Goal: Information Seeking & Learning: Learn about a topic

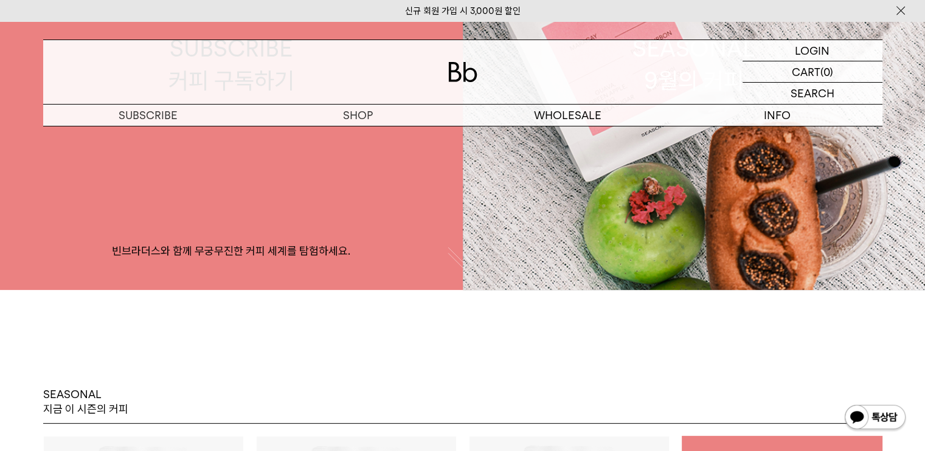
click at [455, 267] on button "button" at bounding box center [463, 264] width 30 height 30
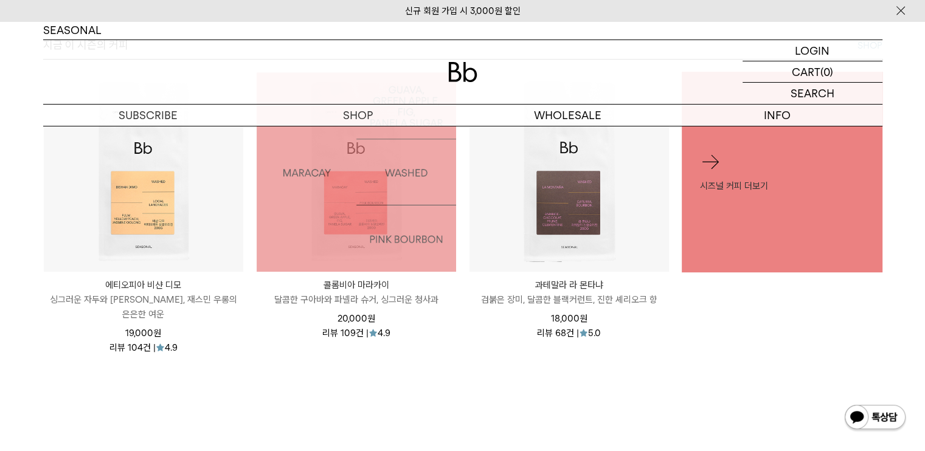
scroll to position [548, 0]
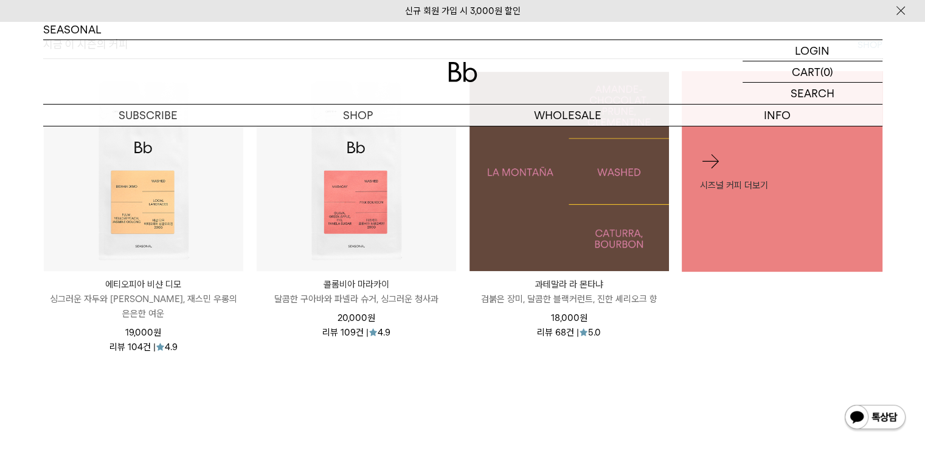
click at [572, 212] on img at bounding box center [570, 172] width 200 height 200
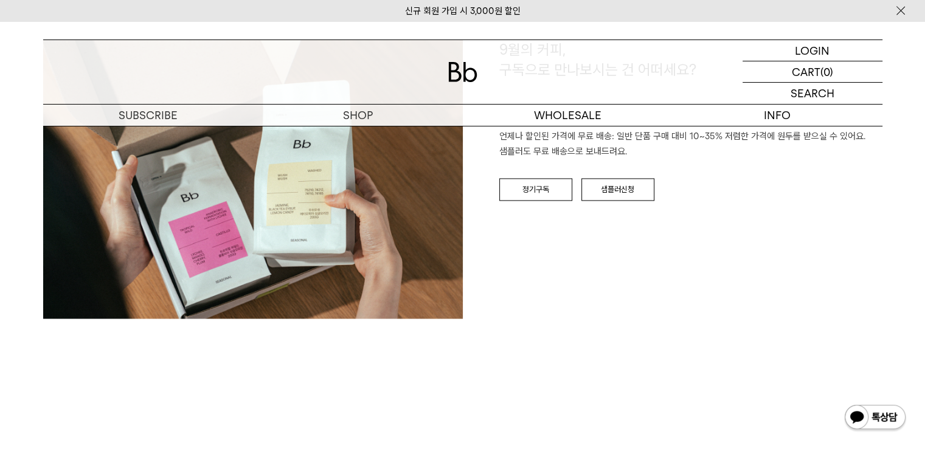
scroll to position [1947, 0]
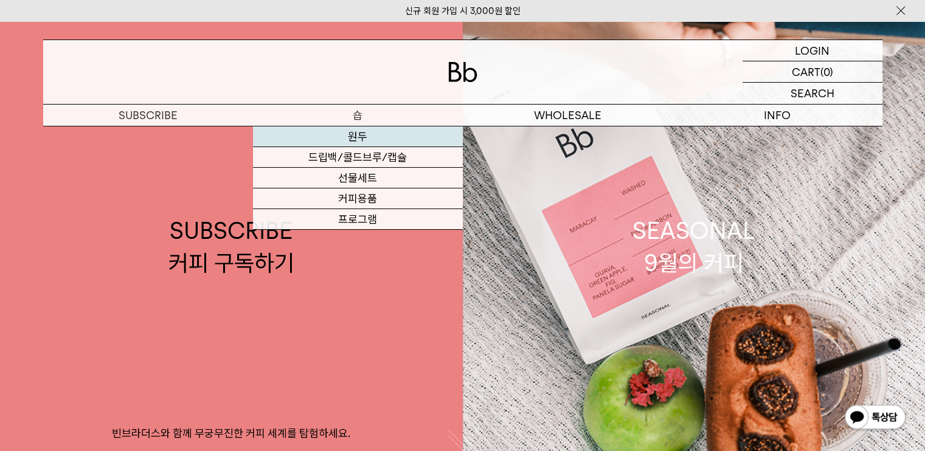
click at [367, 138] on link "원두" at bounding box center [358, 137] width 210 height 21
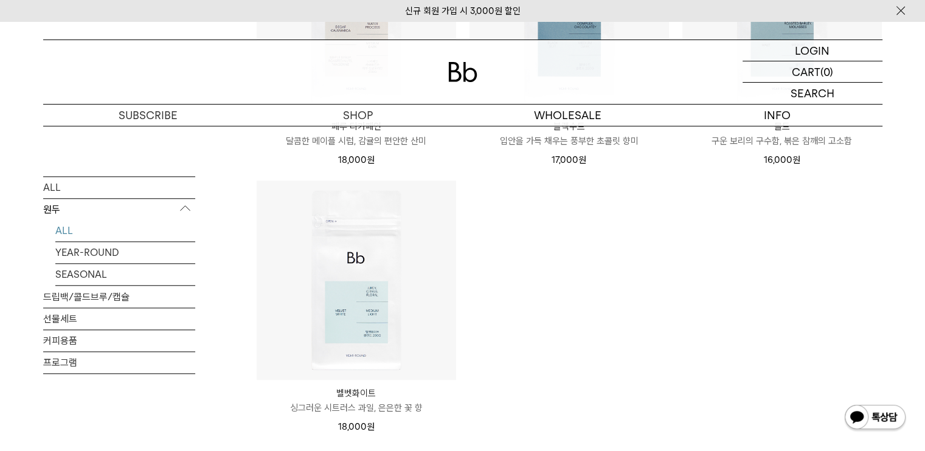
scroll to position [973, 0]
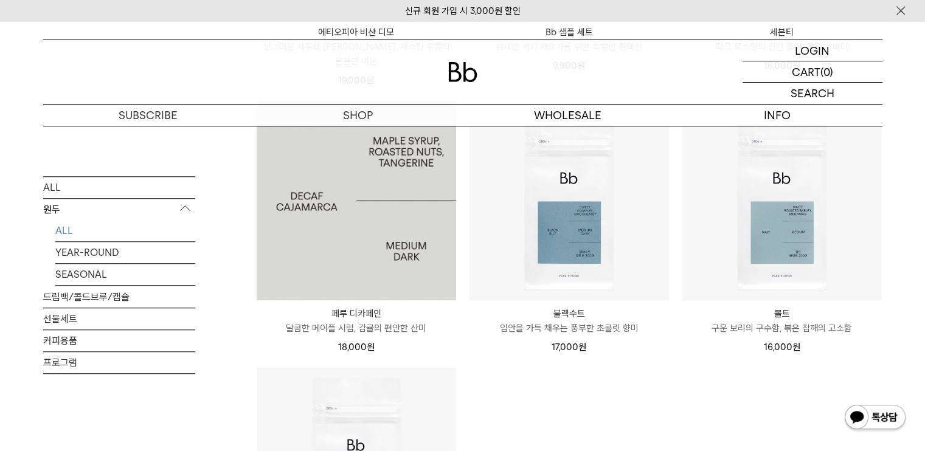
click at [355, 251] on img at bounding box center [357, 201] width 200 height 200
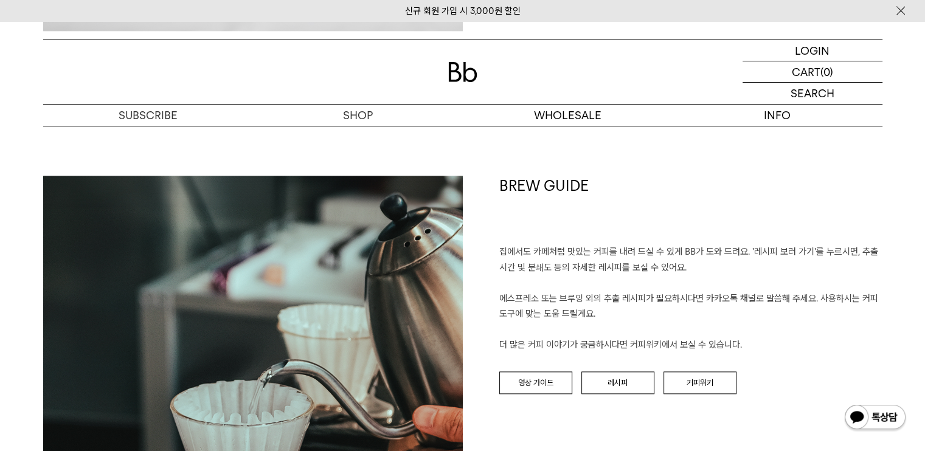
scroll to position [1399, 0]
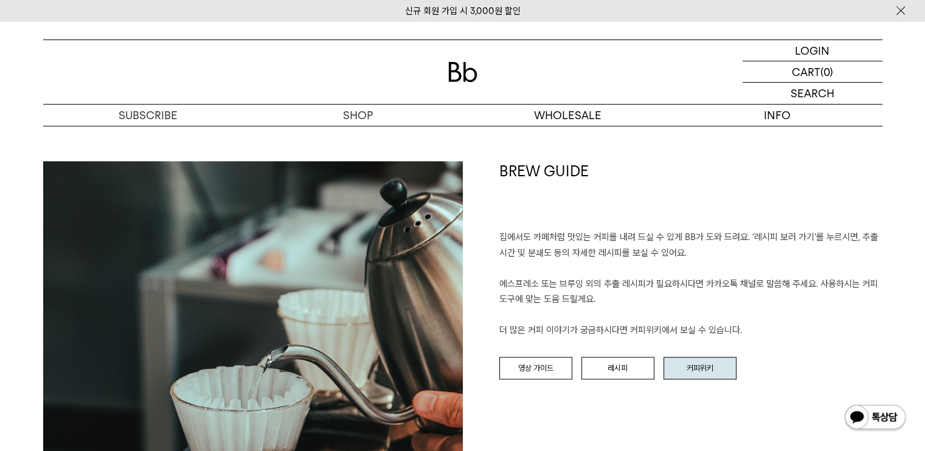
click at [698, 374] on link "커피위키" at bounding box center [700, 368] width 73 height 23
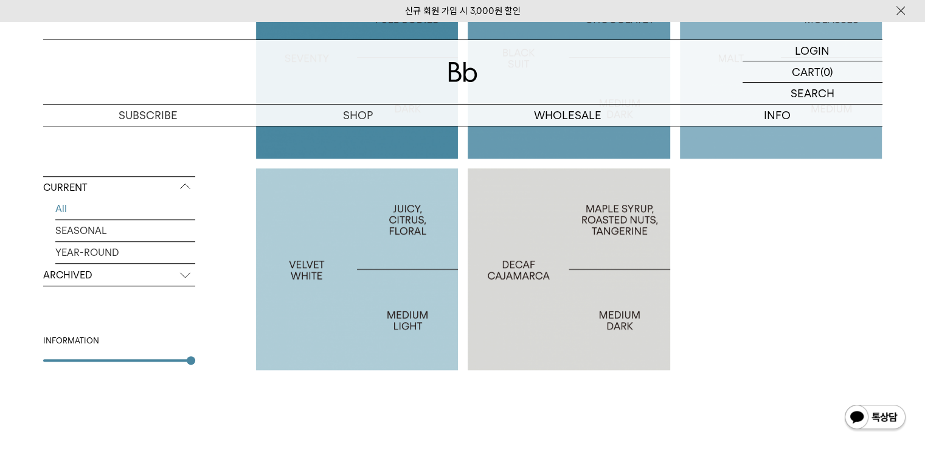
scroll to position [791, 0]
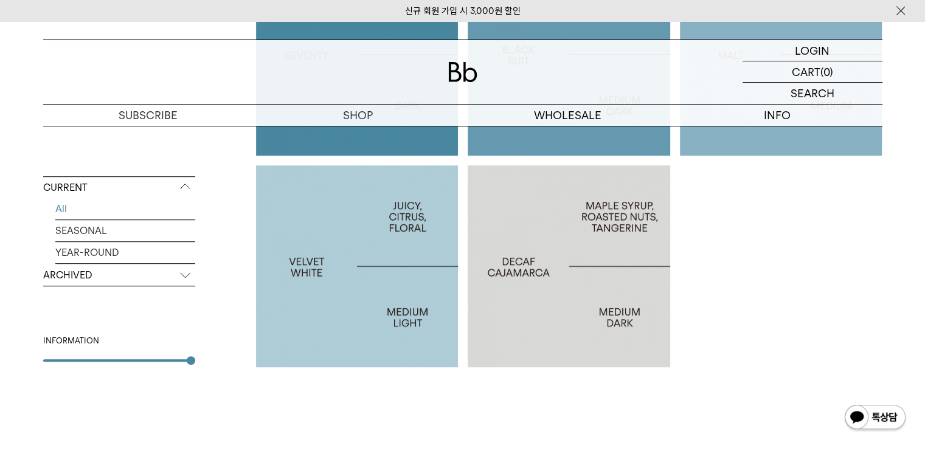
click at [543, 277] on div at bounding box center [569, 266] width 203 height 203
